Goal: Information Seeking & Learning: Check status

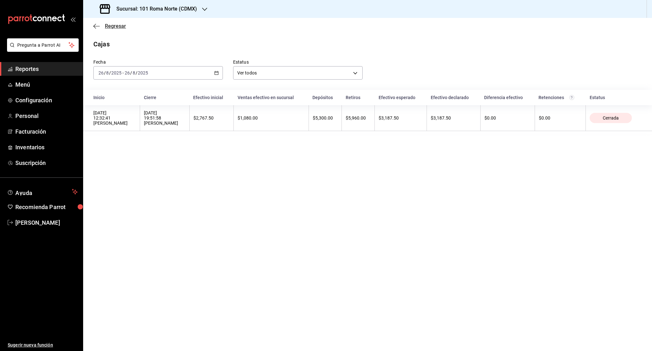
click at [96, 28] on icon "button" at bounding box center [94, 26] width 3 height 5
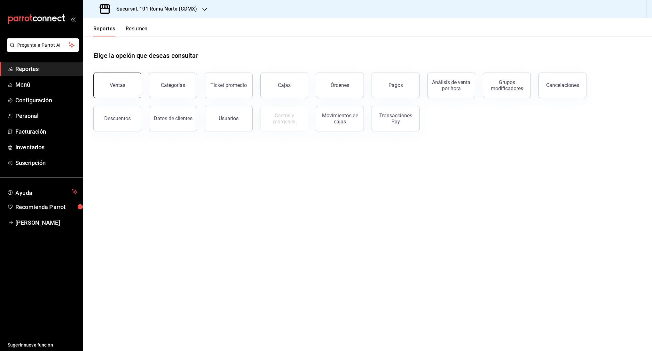
click at [111, 86] on div "Ventas" at bounding box center [118, 85] width 16 height 6
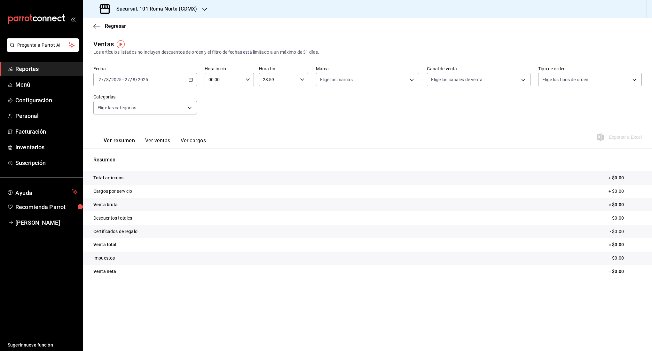
click at [169, 142] on button "Ver ventas" at bounding box center [157, 143] width 25 height 11
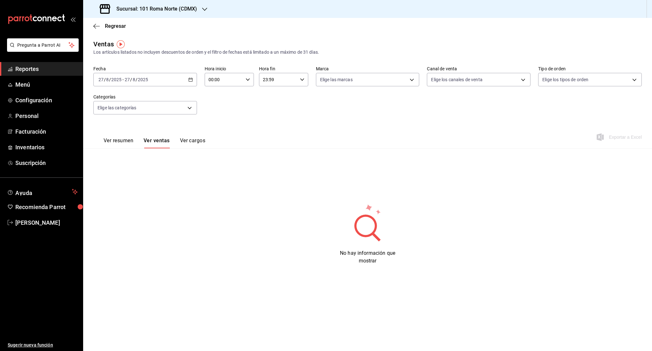
click at [163, 80] on div "[DATE] [DATE] - [DATE] [DATE]" at bounding box center [145, 79] width 104 height 13
click at [137, 112] on span "Ayer" at bounding box center [124, 113] width 50 height 7
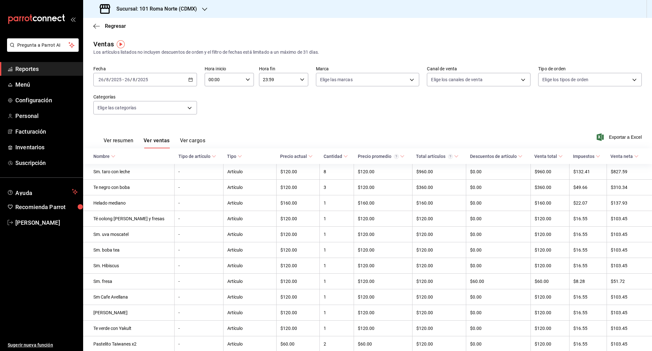
click at [178, 78] on div "[DATE] [DATE] - [DATE] [DATE]" at bounding box center [145, 79] width 104 height 13
click at [130, 154] on span "Rango de fechas" at bounding box center [124, 156] width 50 height 7
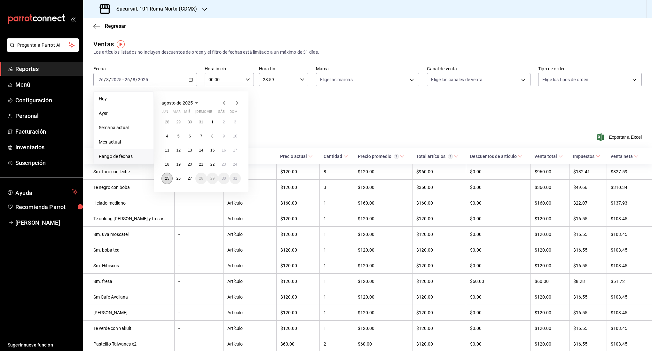
click at [169, 177] on abbr "25" at bounding box center [167, 178] width 4 height 4
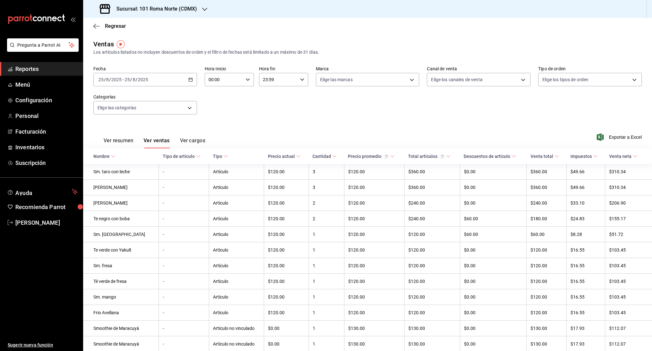
click at [145, 78] on input "2025" at bounding box center [143, 79] width 11 height 5
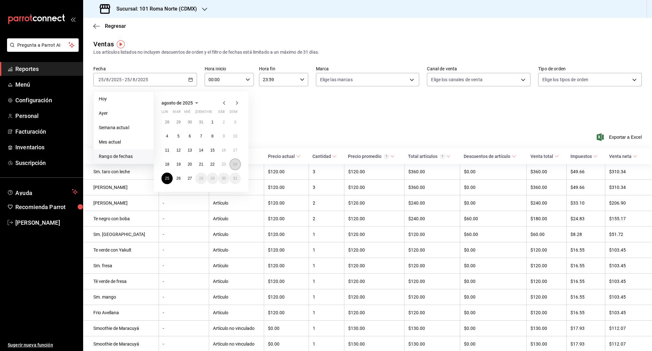
click at [236, 162] on abbr "24" at bounding box center [235, 164] width 4 height 4
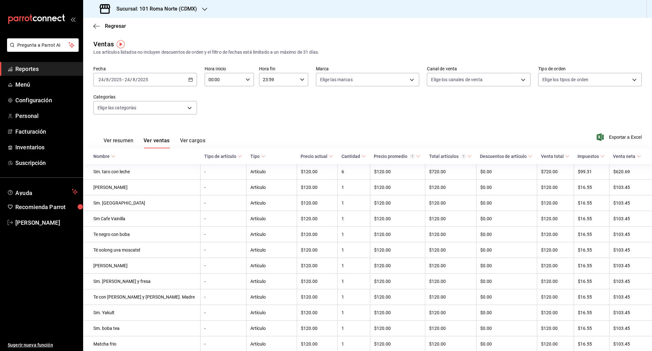
click at [153, 80] on div "[DATE] [DATE] - [DATE] [DATE]" at bounding box center [145, 79] width 104 height 13
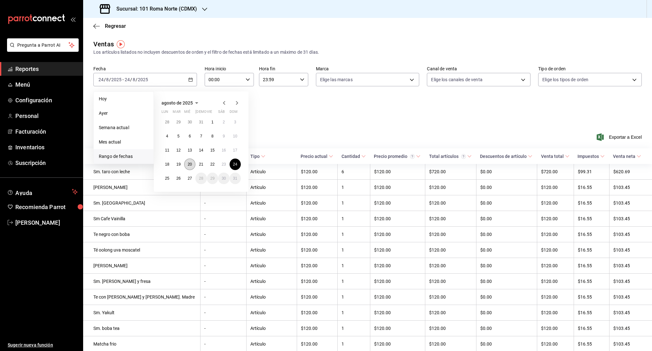
click at [190, 163] on abbr "20" at bounding box center [190, 164] width 4 height 4
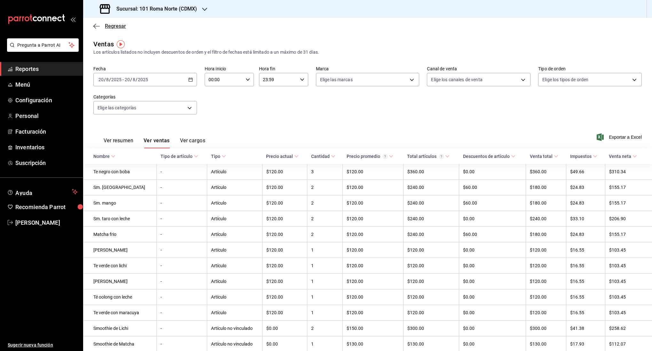
click at [96, 27] on icon "button" at bounding box center [96, 26] width 6 height 6
